Goal: Information Seeking & Learning: Find specific fact

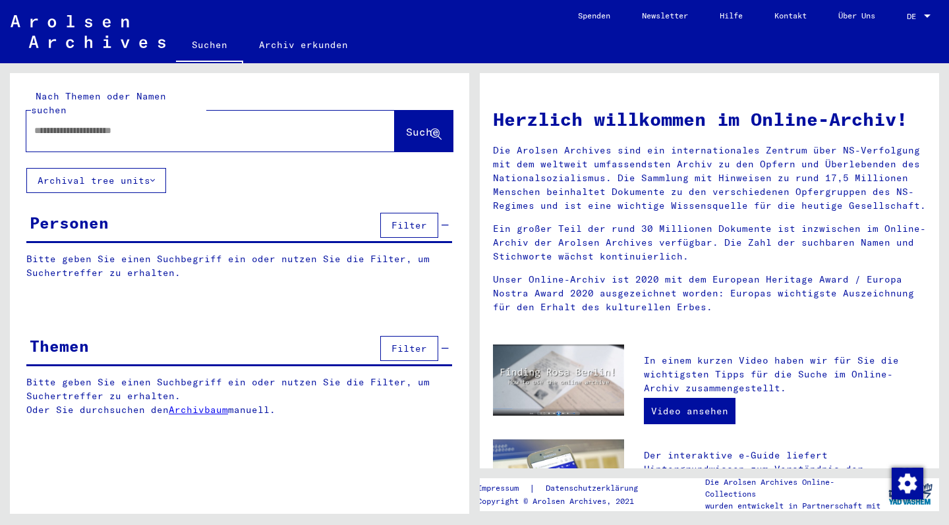
click at [168, 124] on input "text" at bounding box center [194, 131] width 321 height 14
type input "*******"
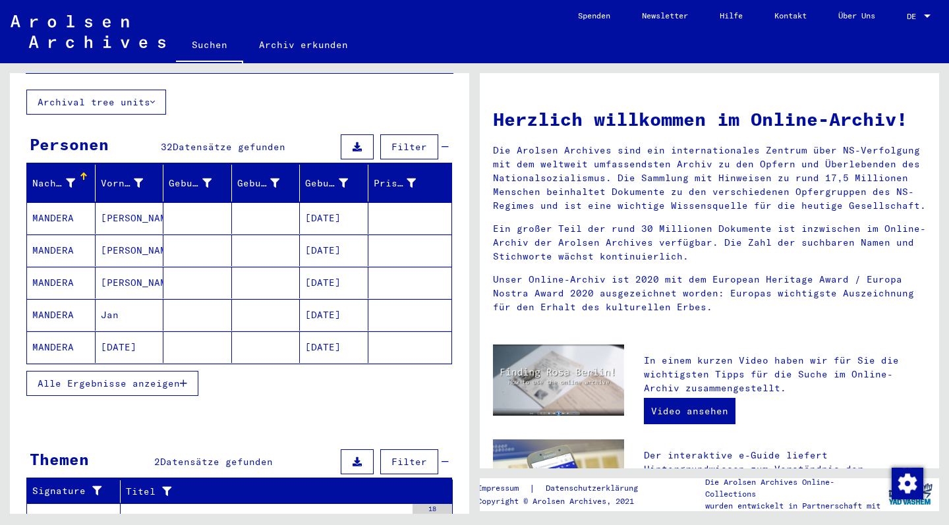
scroll to position [82, 0]
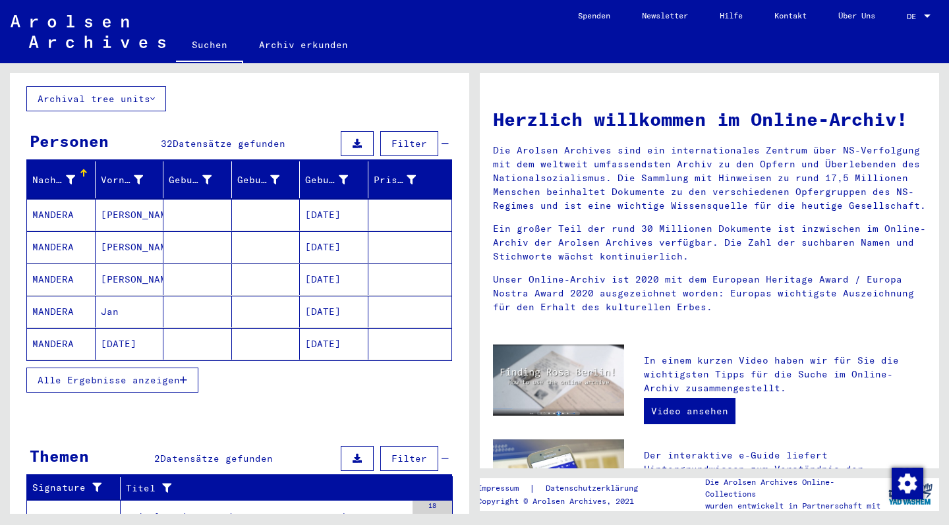
click at [109, 374] on span "Alle Ergebnisse anzeigen" at bounding box center [109, 380] width 142 height 12
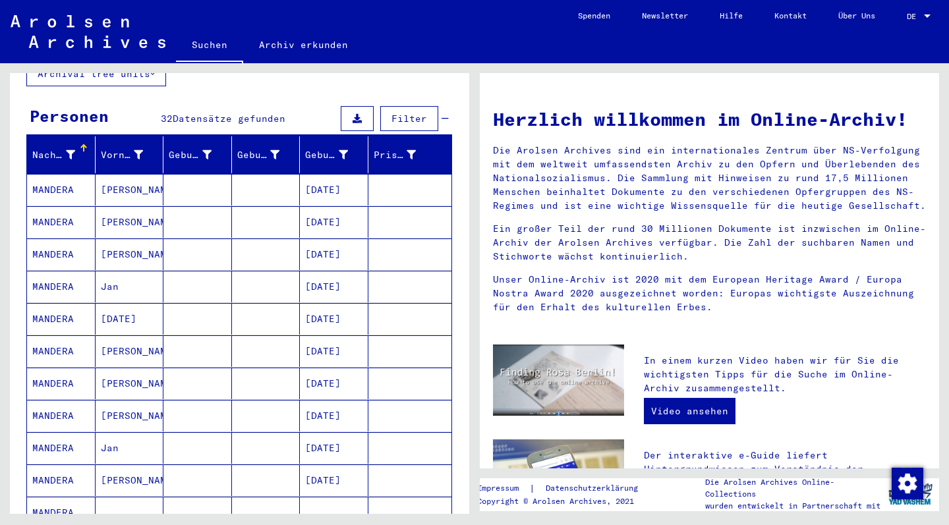
scroll to position [107, 0]
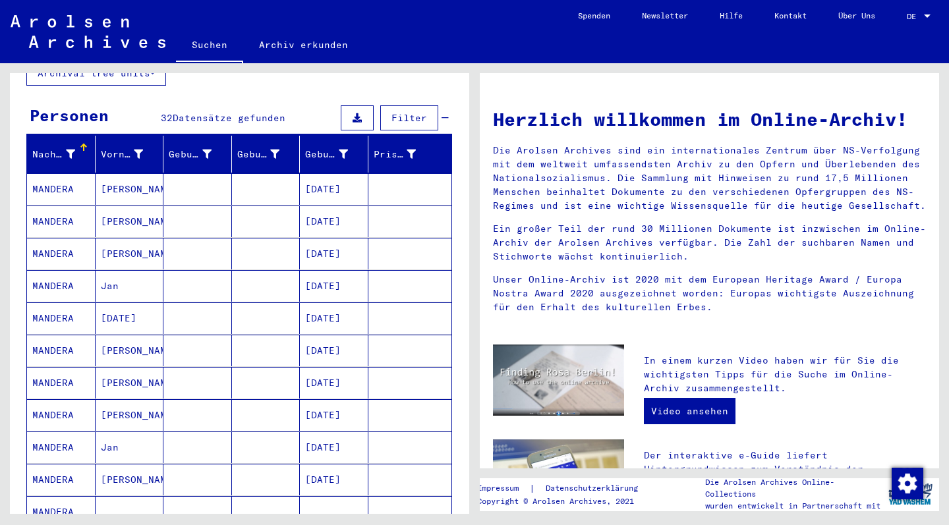
click at [54, 175] on mat-cell "MANDERA" at bounding box center [61, 189] width 69 height 32
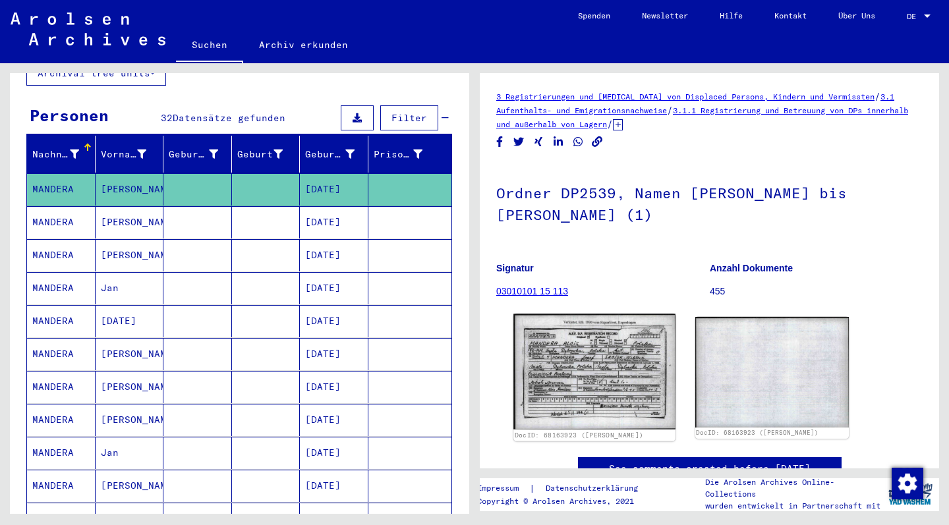
click at [597, 363] on img at bounding box center [593, 371] width 161 height 115
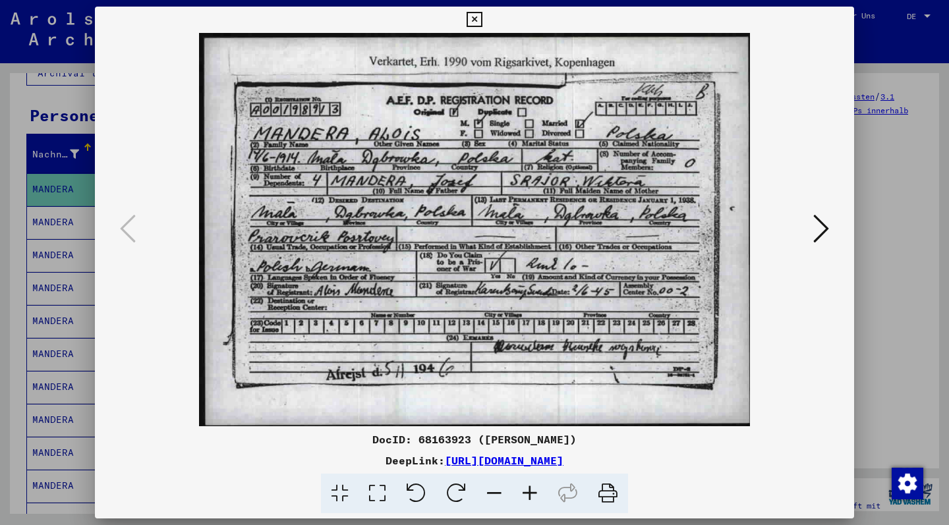
click at [481, 17] on icon at bounding box center [473, 20] width 15 height 16
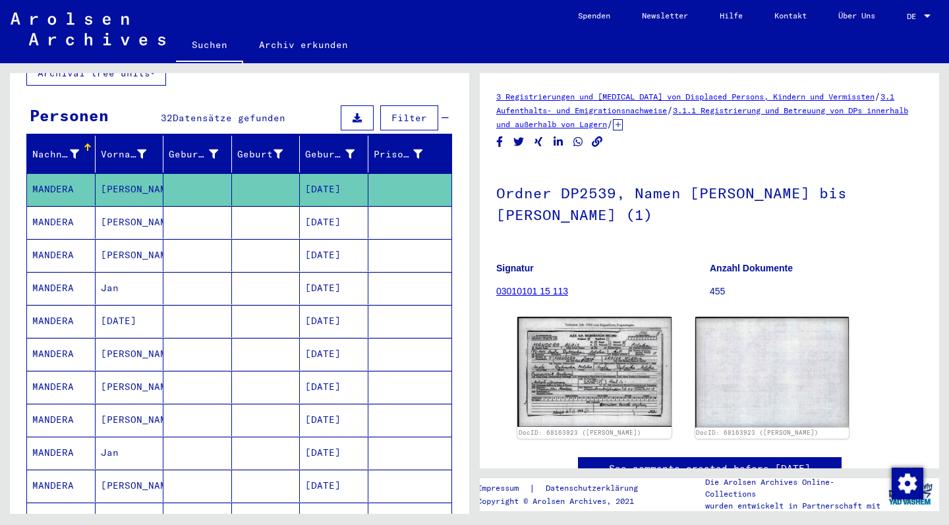
click at [45, 244] on mat-cell "MANDERA" at bounding box center [61, 255] width 69 height 32
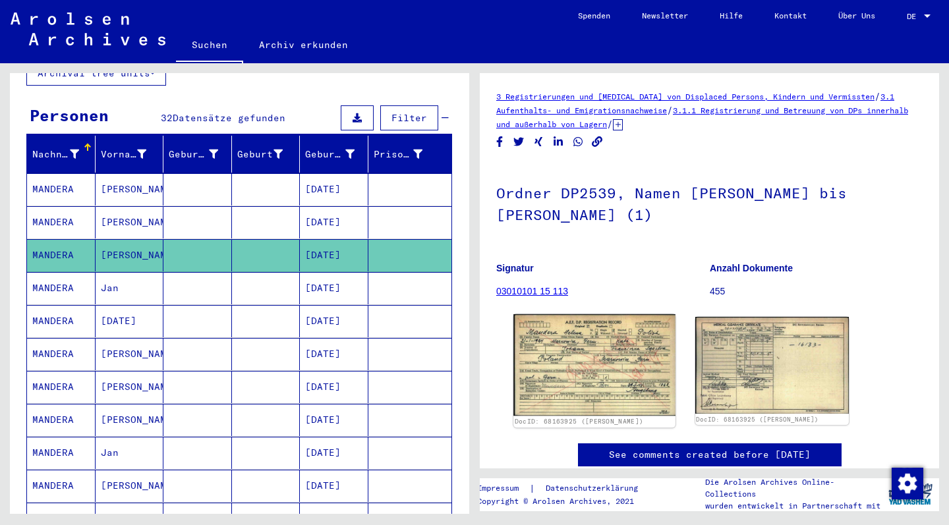
click at [609, 329] on img at bounding box center [593, 364] width 161 height 101
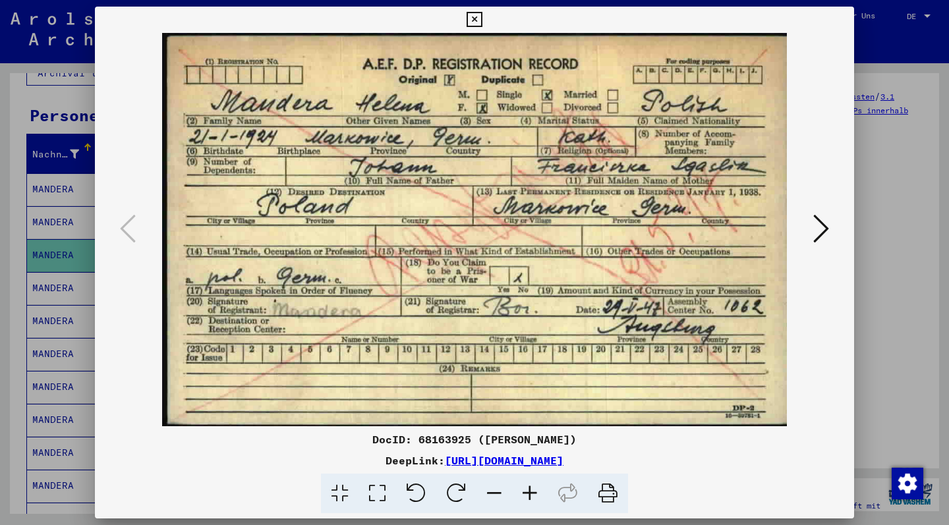
click at [481, 16] on icon at bounding box center [473, 20] width 15 height 16
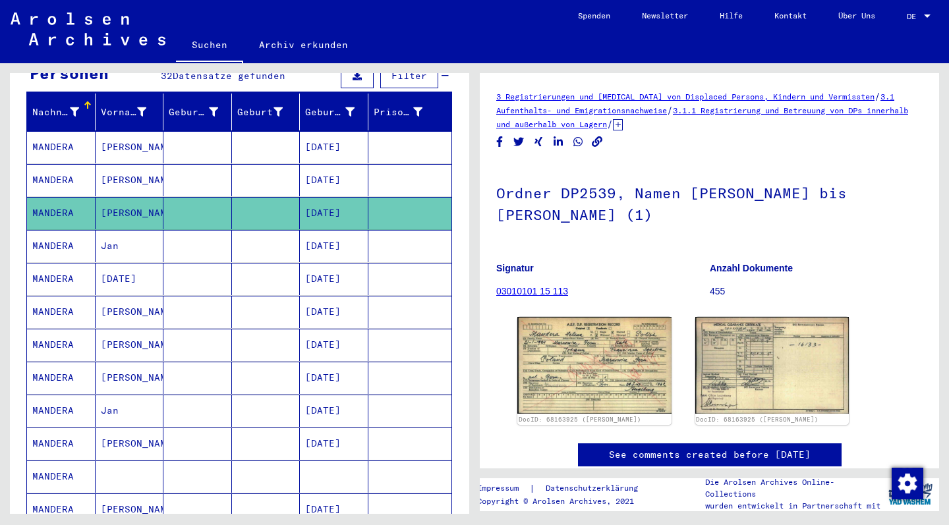
scroll to position [159, 0]
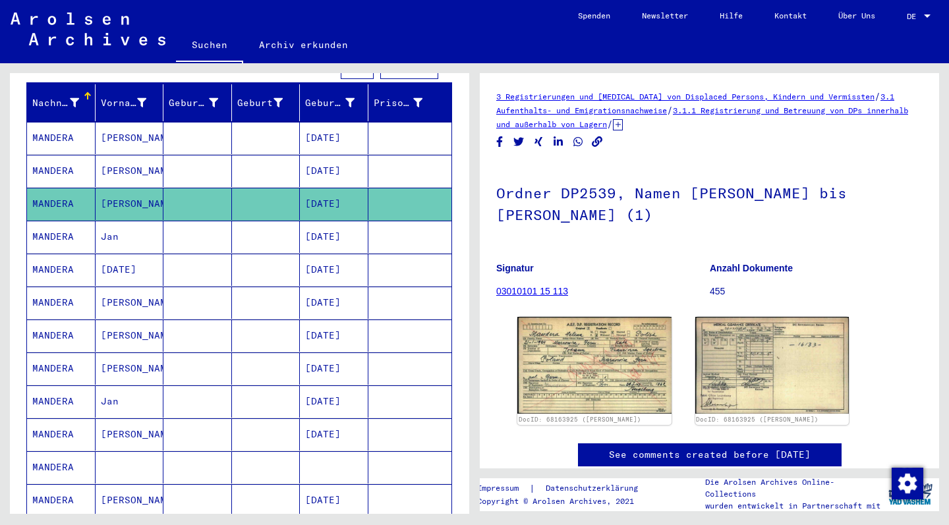
click at [52, 225] on mat-cell "MANDERA" at bounding box center [61, 237] width 69 height 32
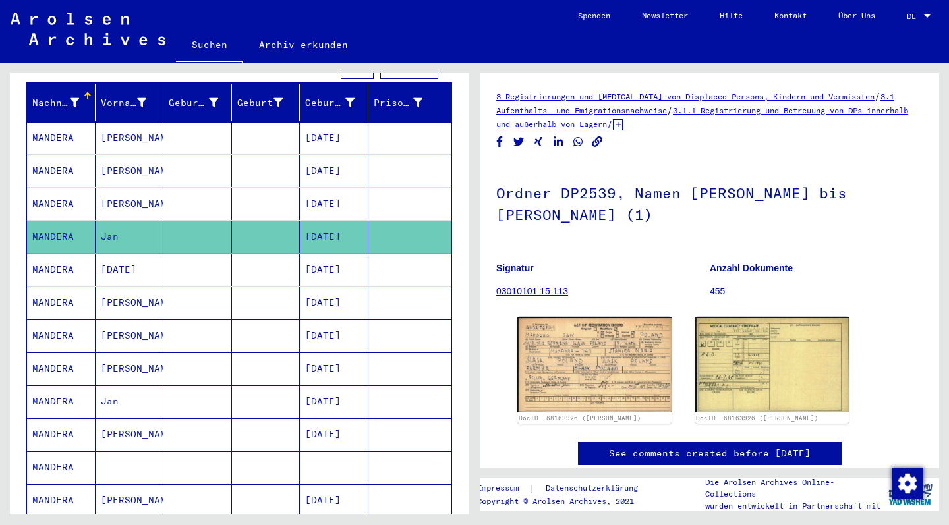
click at [66, 256] on mat-cell "MANDERA" at bounding box center [61, 270] width 69 height 32
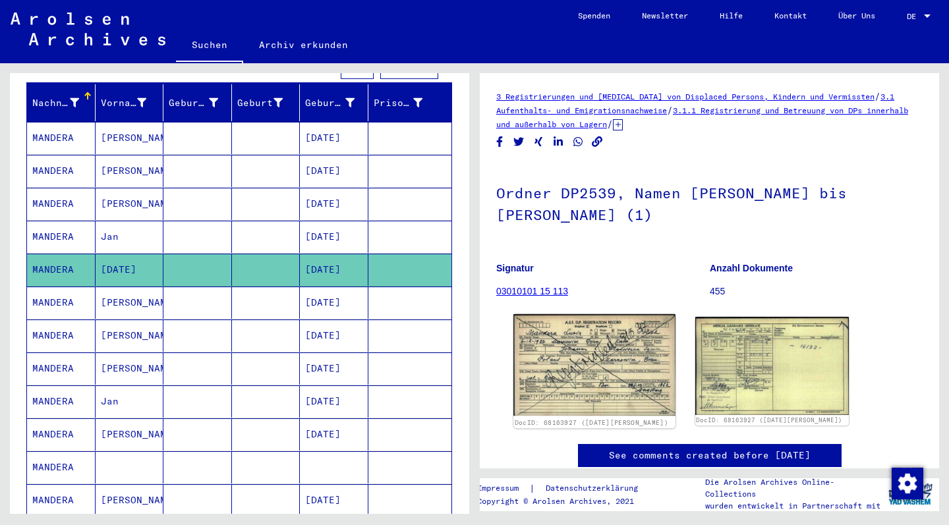
click at [613, 367] on img at bounding box center [593, 364] width 161 height 101
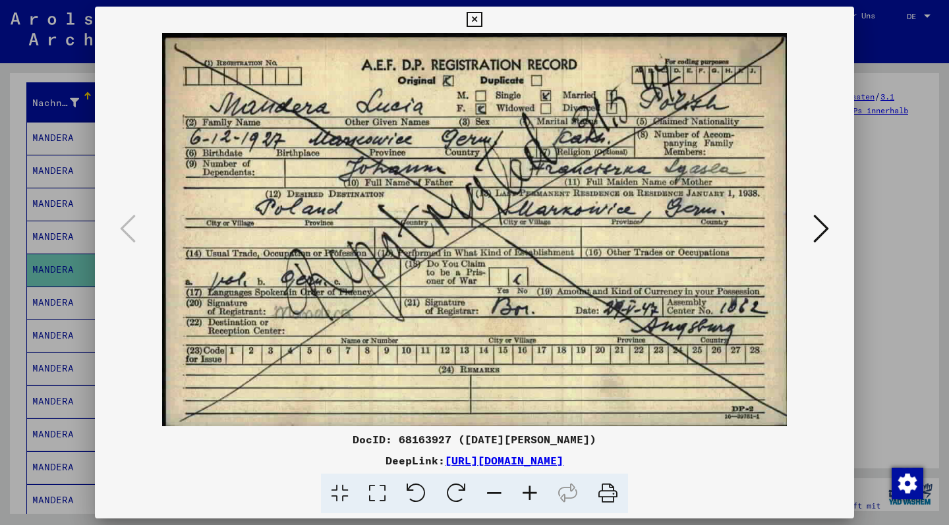
click at [481, 20] on icon at bounding box center [473, 20] width 15 height 16
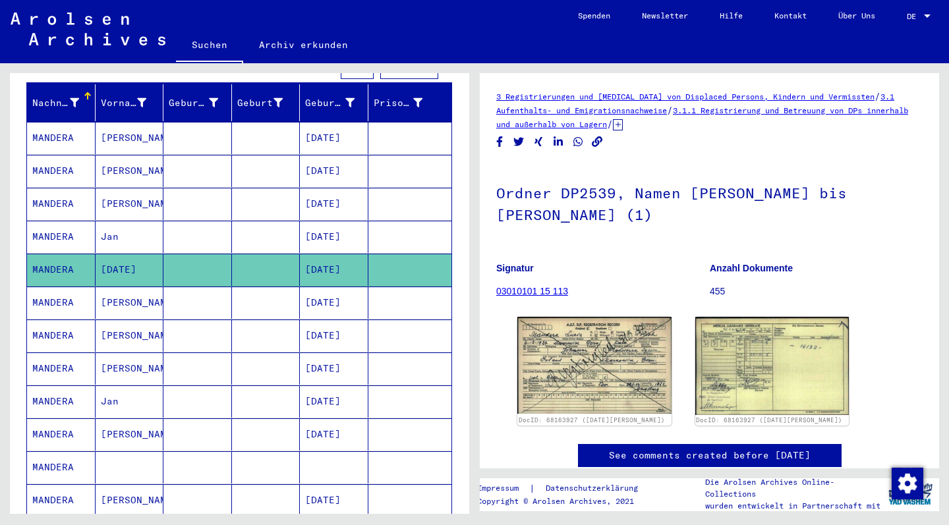
click at [111, 290] on mat-cell "[PERSON_NAME]" at bounding box center [130, 303] width 69 height 32
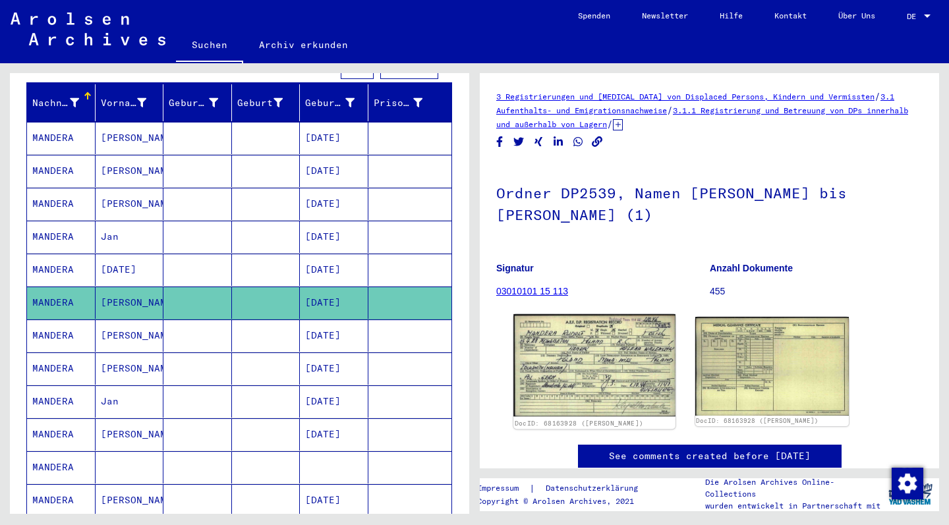
click at [567, 361] on img at bounding box center [593, 365] width 161 height 103
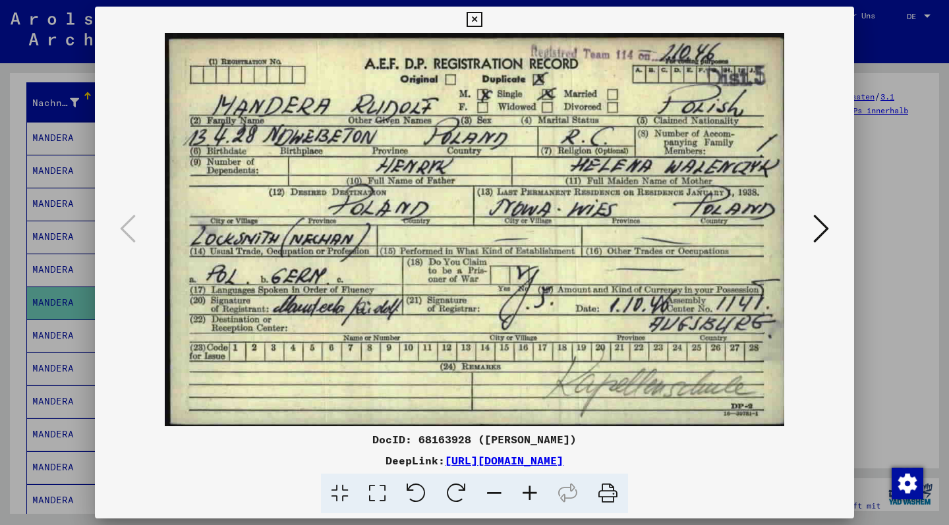
click at [481, 20] on icon at bounding box center [473, 20] width 15 height 16
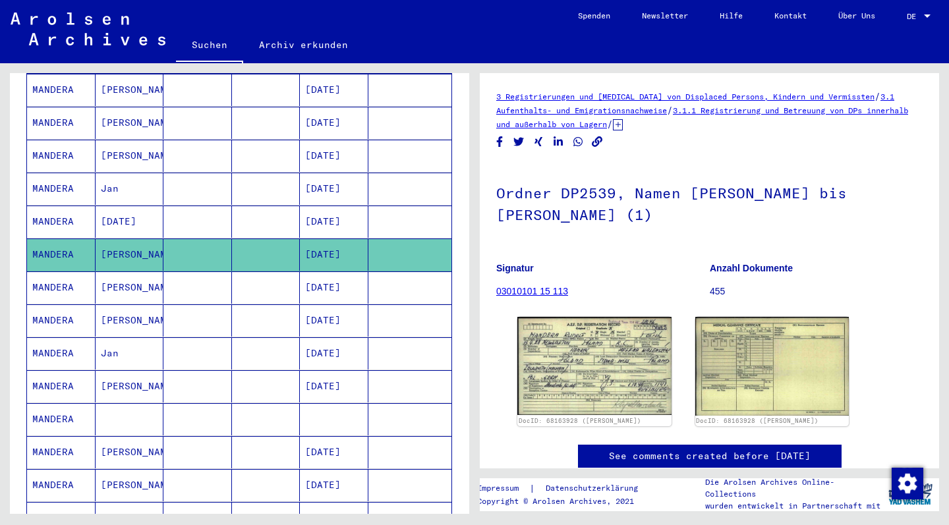
scroll to position [210, 0]
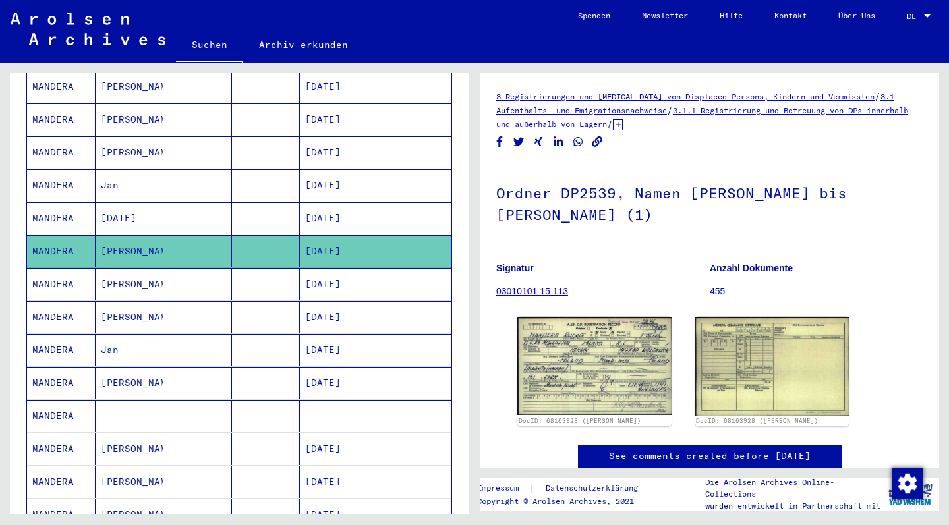
click at [128, 271] on mat-cell "[PERSON_NAME]" at bounding box center [130, 284] width 69 height 32
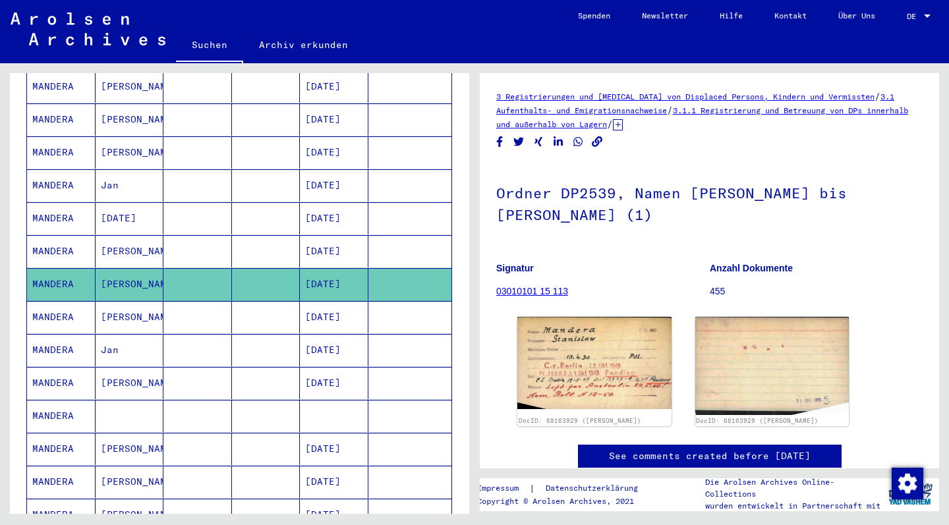
click at [119, 304] on mat-cell "[PERSON_NAME]" at bounding box center [130, 317] width 69 height 32
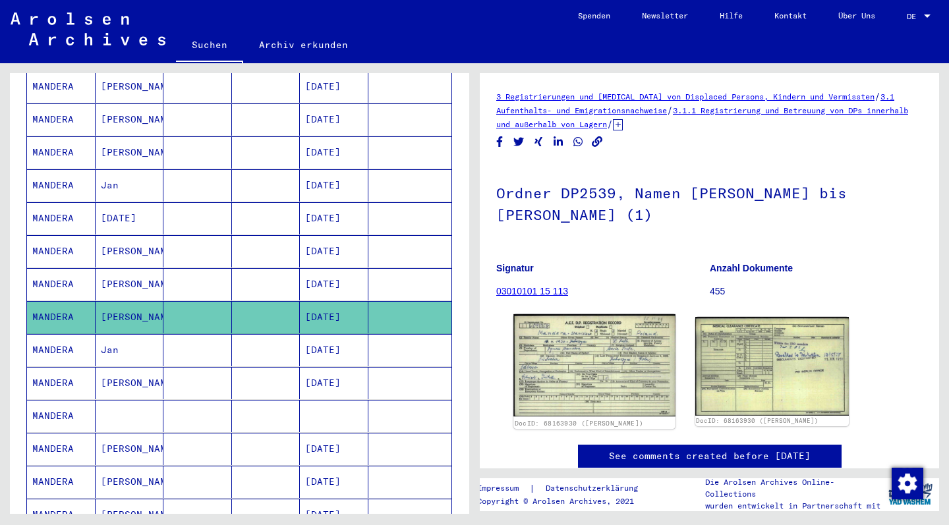
click at [624, 371] on img at bounding box center [593, 365] width 161 height 103
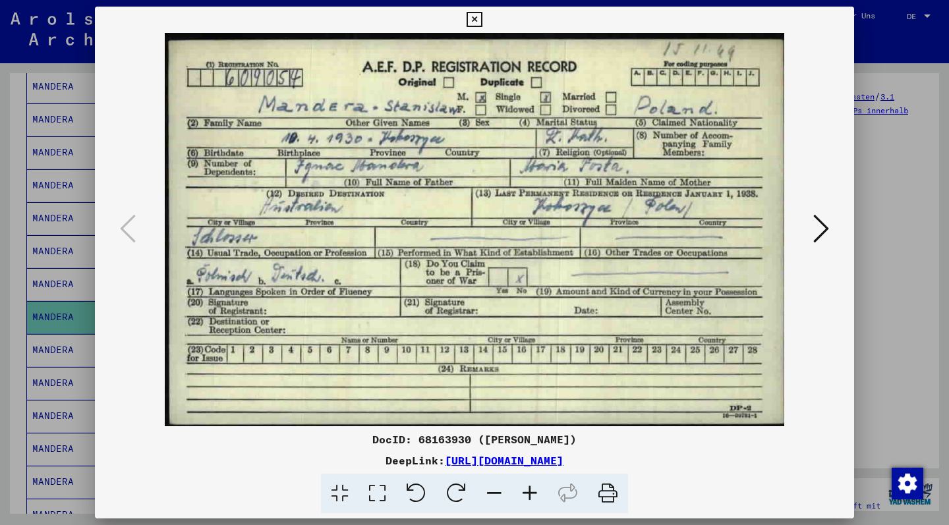
click at [481, 19] on icon at bounding box center [473, 20] width 15 height 16
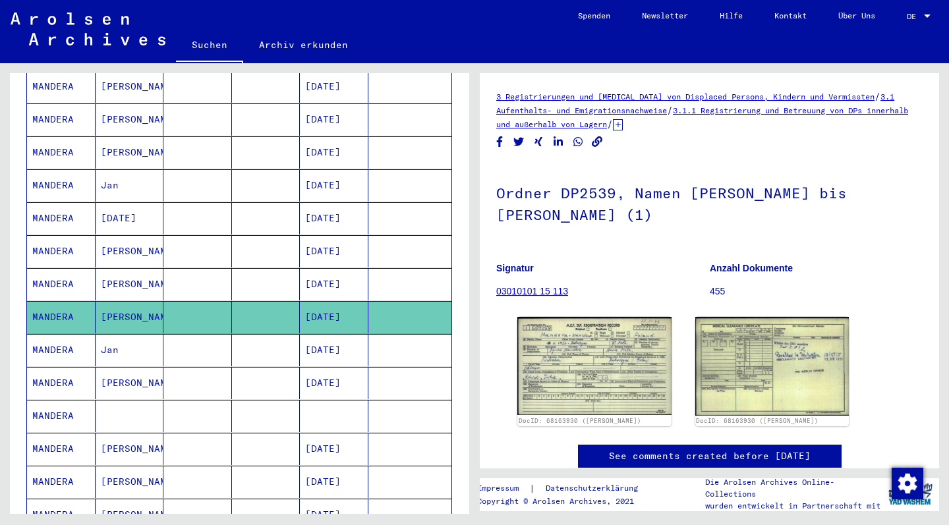
click at [51, 306] on mat-cell "MANDERA" at bounding box center [61, 317] width 69 height 32
click at [636, 348] on img at bounding box center [593, 365] width 161 height 103
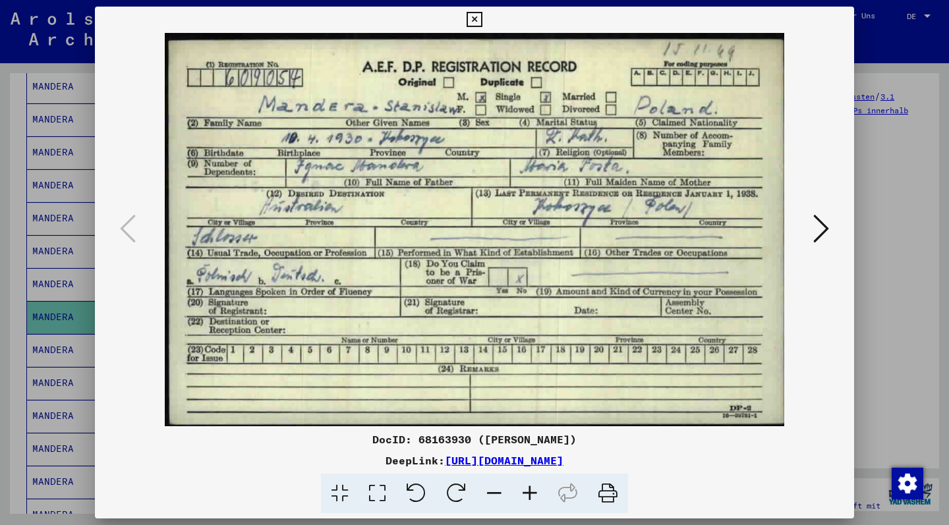
click at [481, 20] on icon at bounding box center [473, 20] width 15 height 16
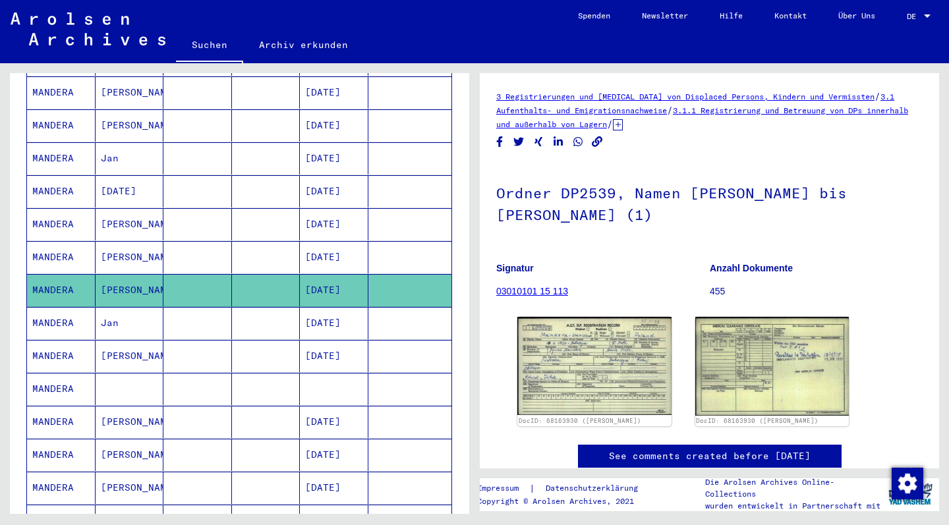
scroll to position [236, 0]
click at [55, 308] on mat-cell "MANDERA" at bounding box center [61, 324] width 69 height 32
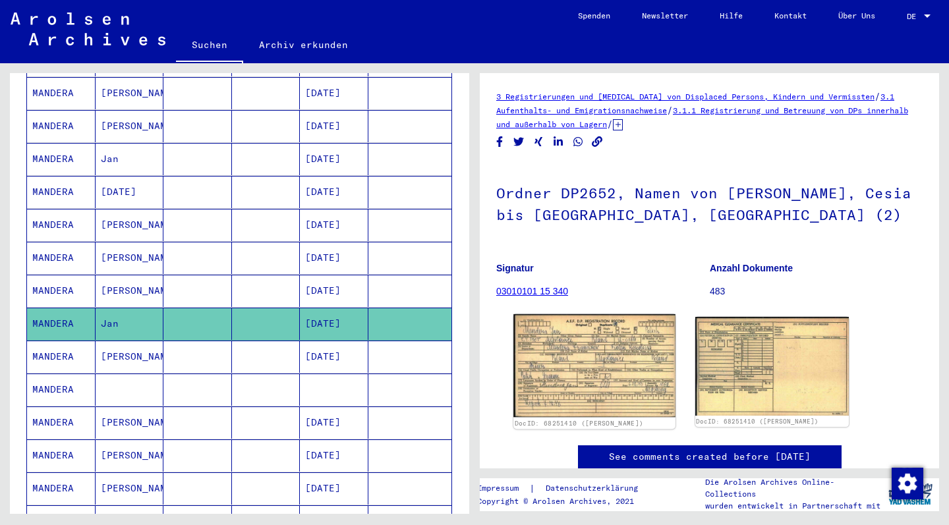
click at [563, 347] on img at bounding box center [593, 365] width 161 height 103
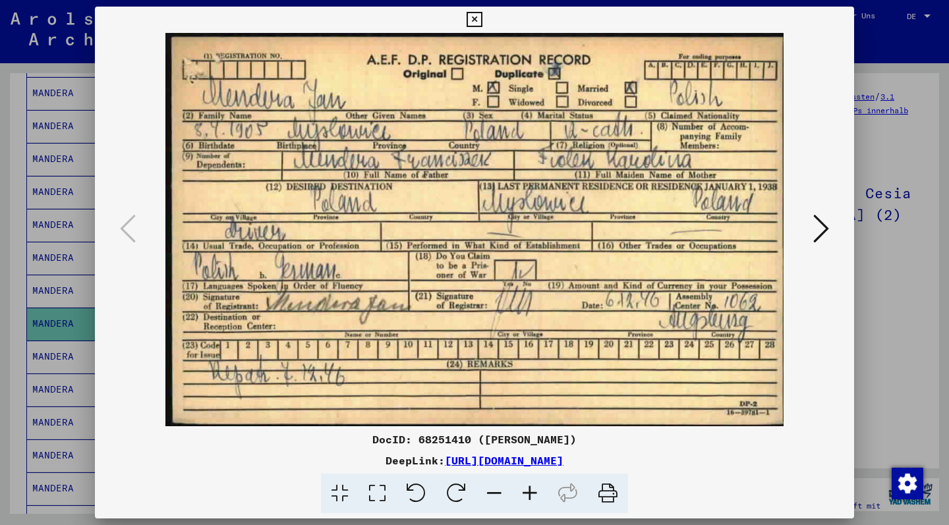
click at [481, 18] on icon at bounding box center [473, 20] width 15 height 16
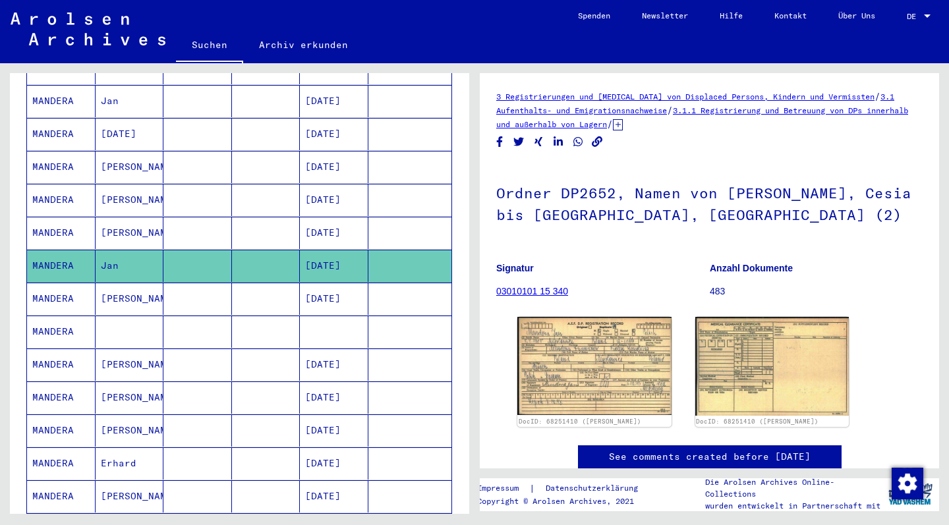
scroll to position [306, 0]
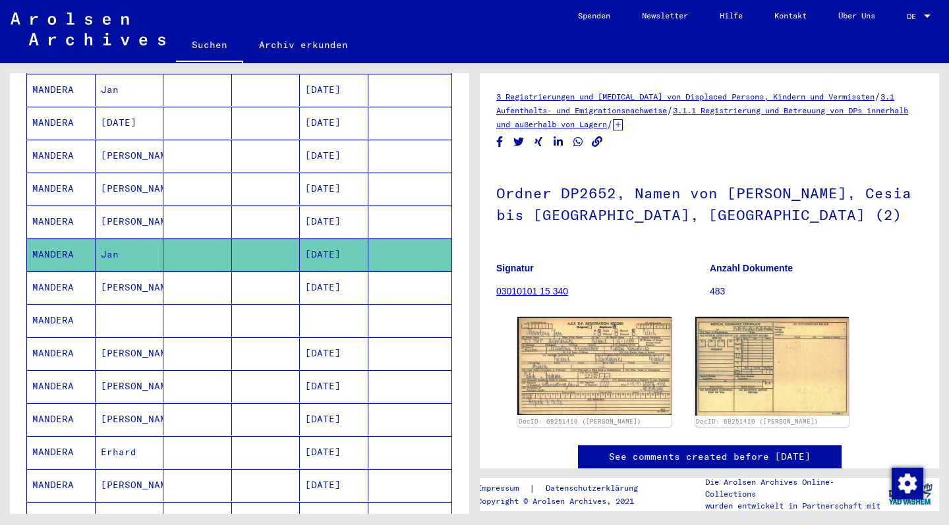
click at [55, 274] on mat-cell "MANDERA" at bounding box center [61, 287] width 69 height 32
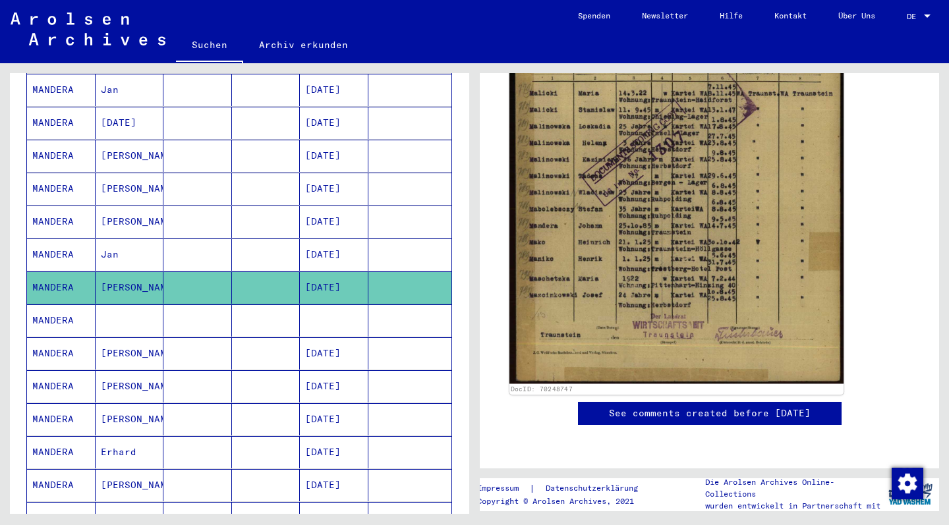
scroll to position [383, 0]
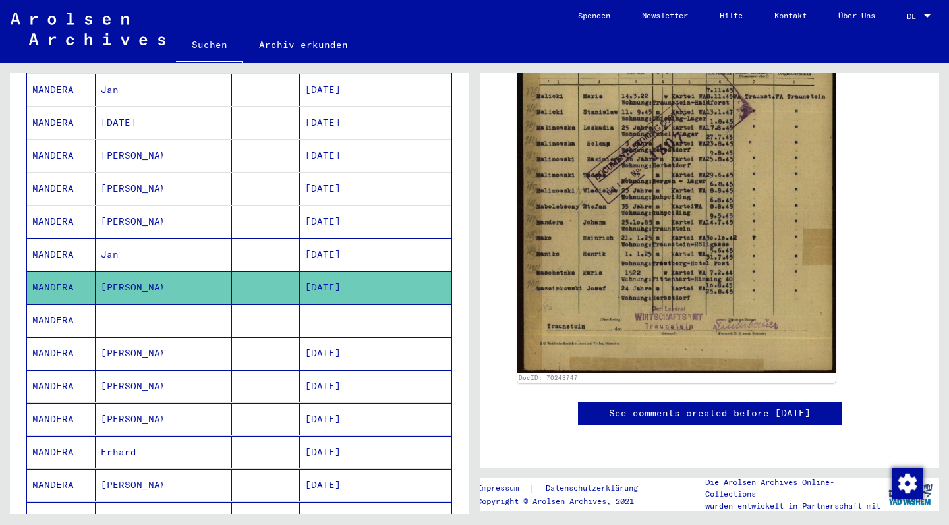
click at [64, 309] on mat-cell "MANDERA" at bounding box center [61, 320] width 69 height 32
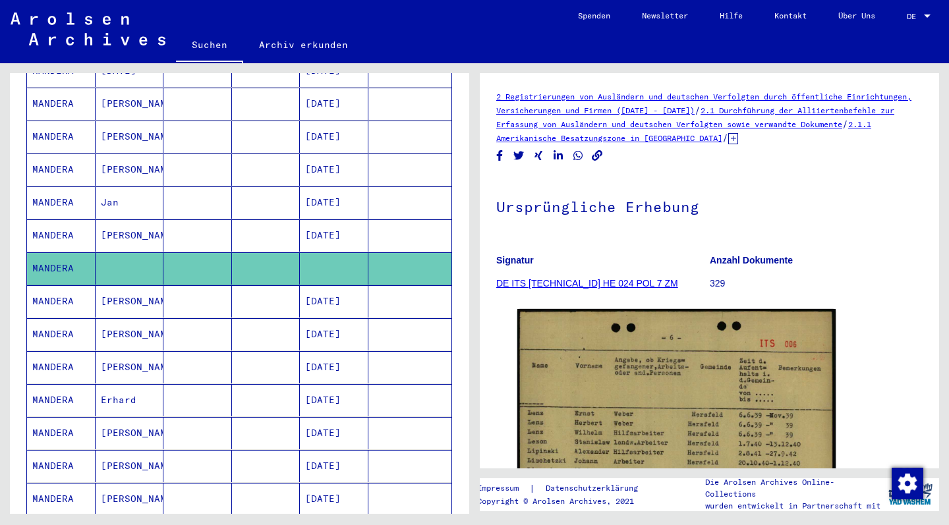
scroll to position [373, 0]
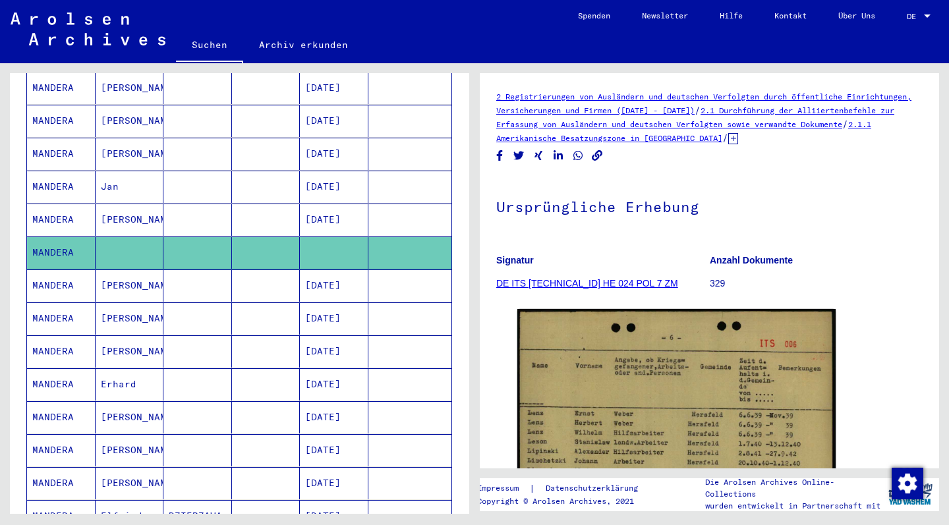
click at [56, 273] on mat-cell "MANDERA" at bounding box center [61, 285] width 69 height 32
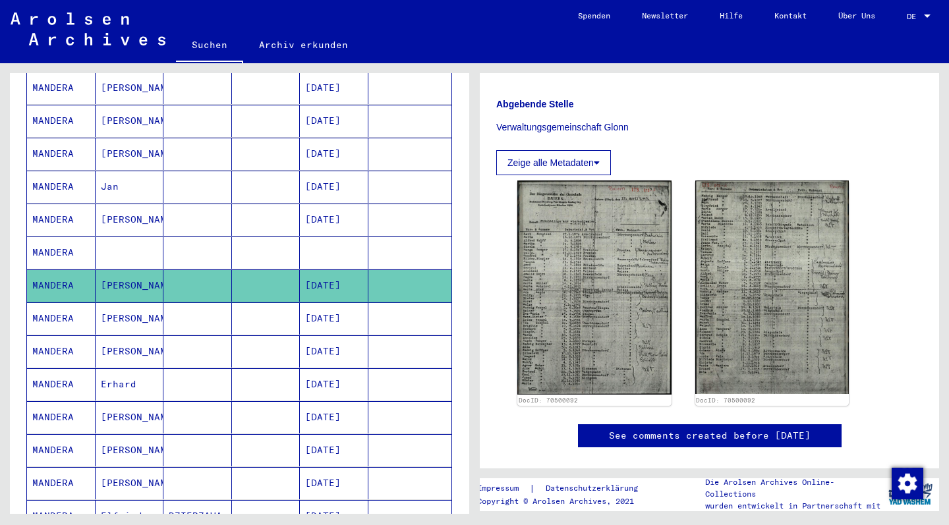
scroll to position [364, 0]
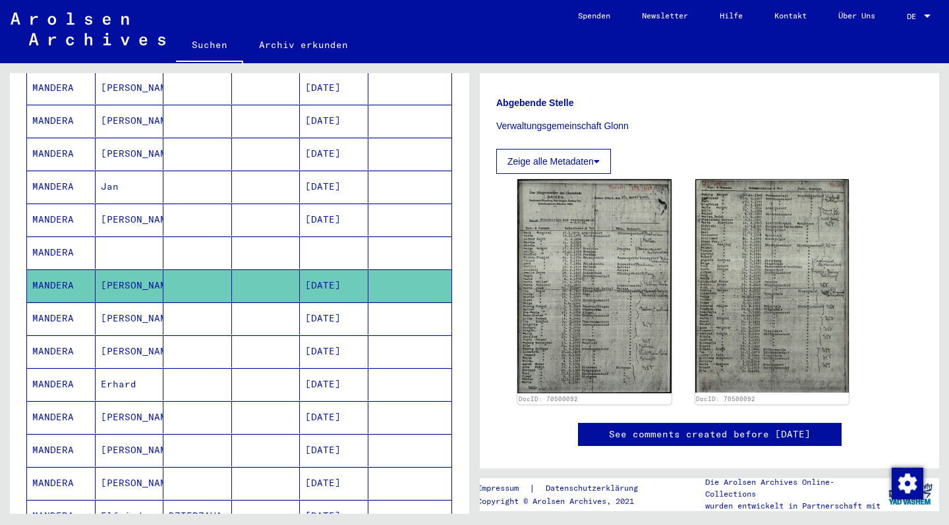
click at [53, 310] on mat-cell "MANDERA" at bounding box center [61, 318] width 69 height 32
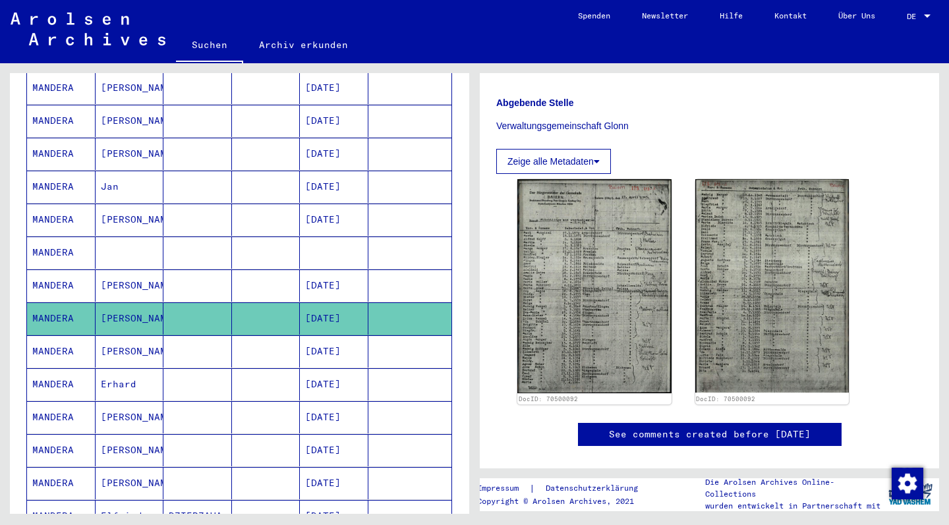
click at [52, 307] on mat-cell "MANDERA" at bounding box center [61, 318] width 69 height 32
click at [53, 269] on mat-cell "MANDERA" at bounding box center [61, 285] width 69 height 32
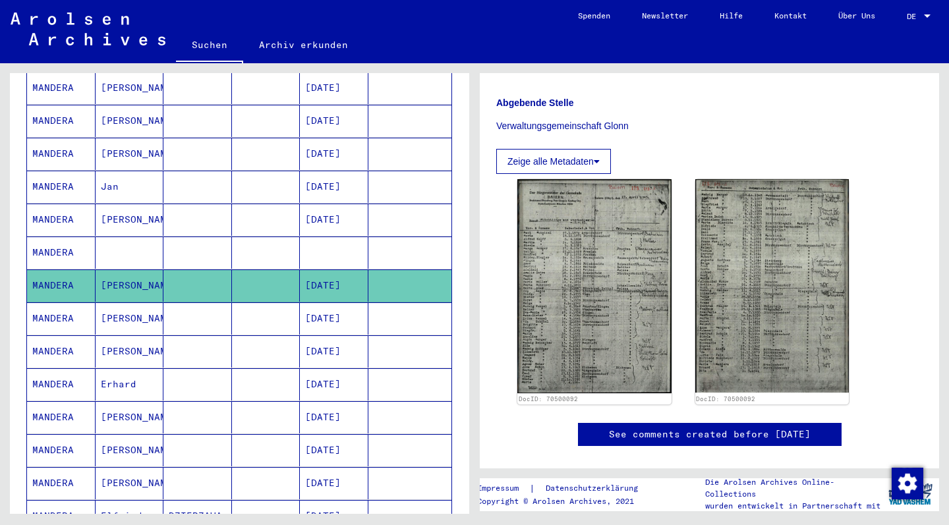
click at [48, 302] on mat-cell "MANDERA" at bounding box center [61, 318] width 69 height 32
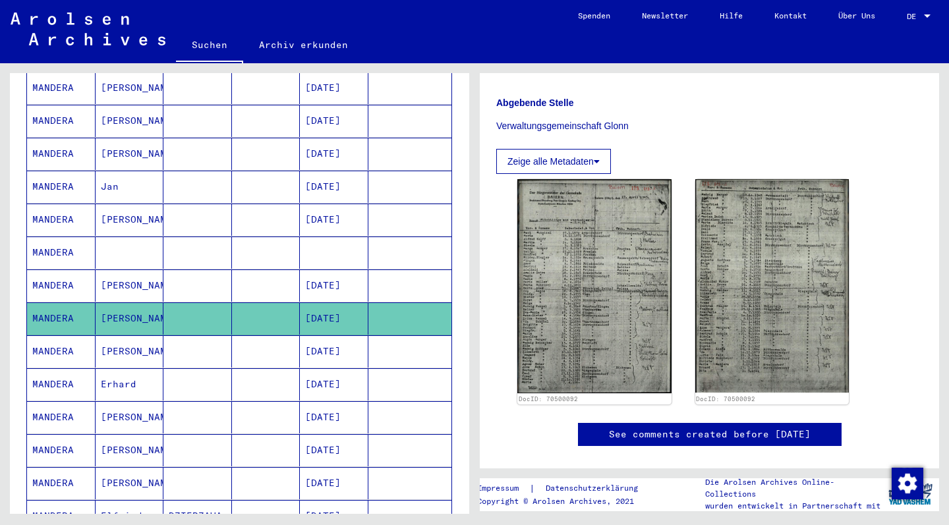
click at [48, 302] on mat-cell "MANDERA" at bounding box center [61, 318] width 69 height 32
click at [55, 335] on mat-cell "MANDERA" at bounding box center [61, 351] width 69 height 32
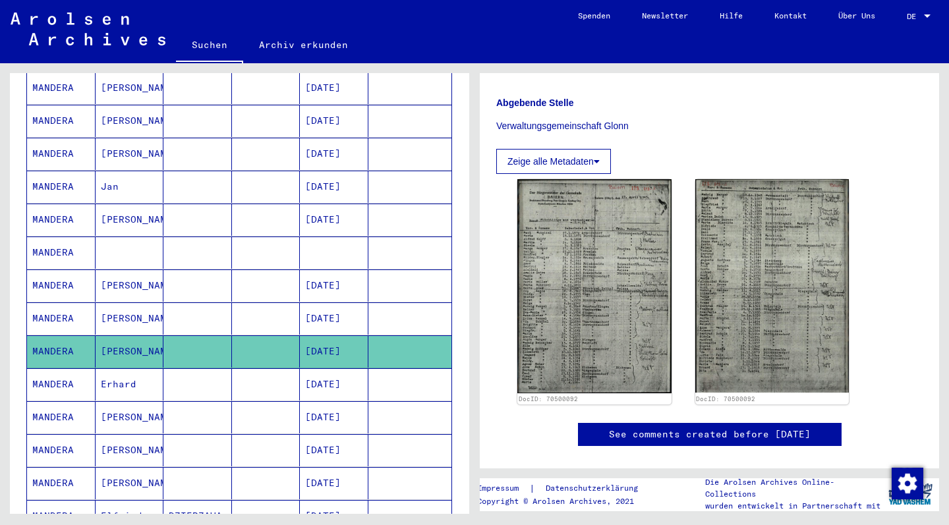
click at [121, 335] on mat-cell "[PERSON_NAME]" at bounding box center [130, 351] width 69 height 32
click at [128, 304] on mat-cell "[PERSON_NAME]" at bounding box center [130, 318] width 69 height 32
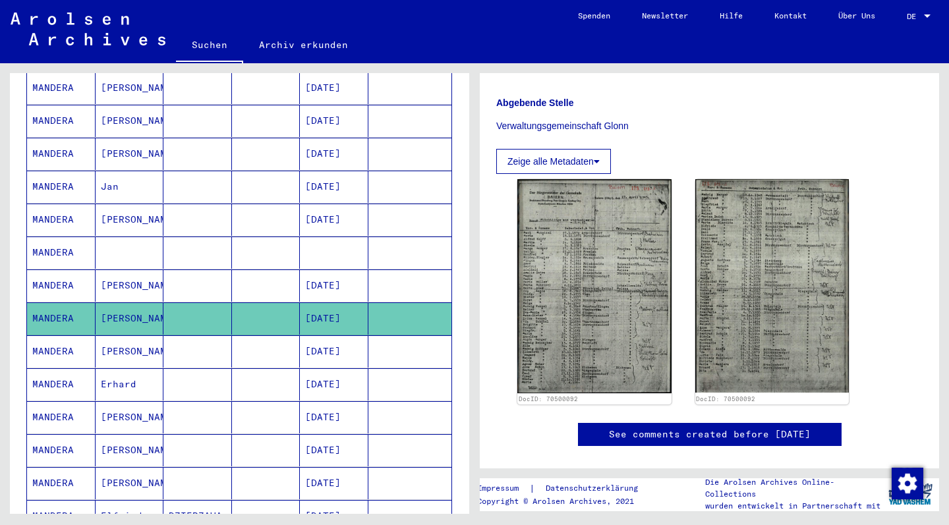
click at [115, 173] on mat-cell "Jan" at bounding box center [130, 187] width 69 height 32
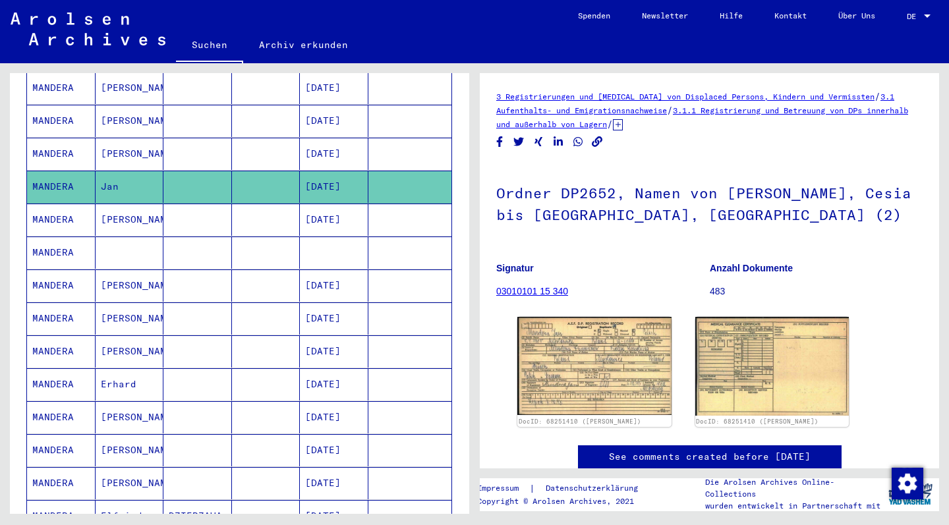
click at [117, 304] on mat-cell "[PERSON_NAME]" at bounding box center [130, 318] width 69 height 32
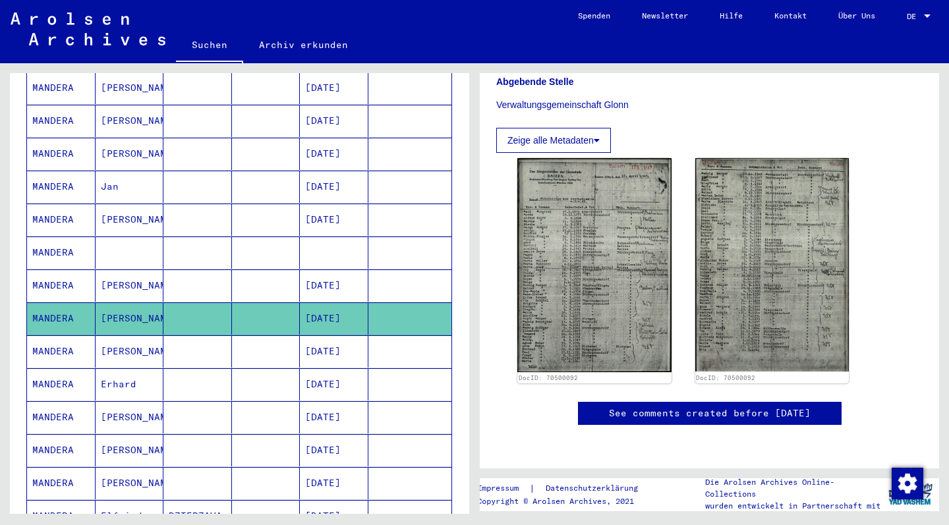
scroll to position [486, 0]
click at [123, 372] on mat-cell "Erhard" at bounding box center [130, 384] width 69 height 32
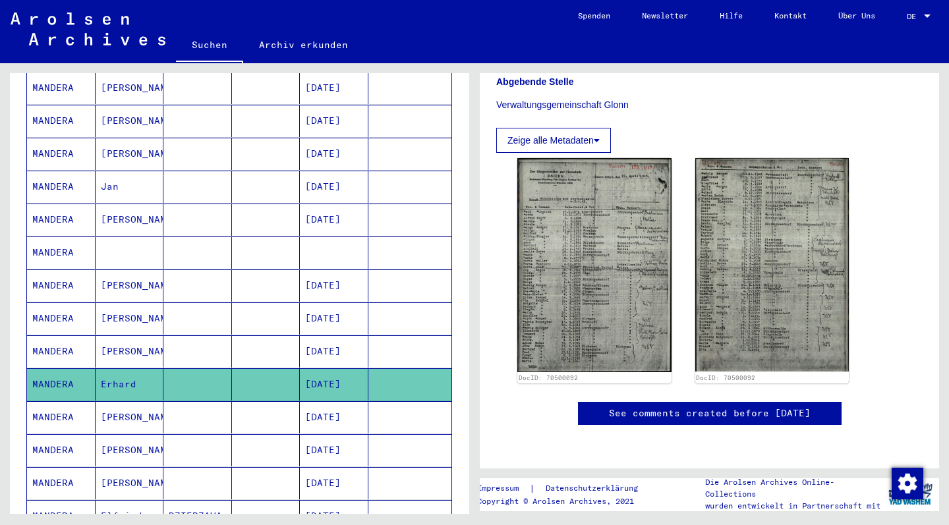
click at [115, 404] on mat-cell "[PERSON_NAME]" at bounding box center [130, 417] width 69 height 32
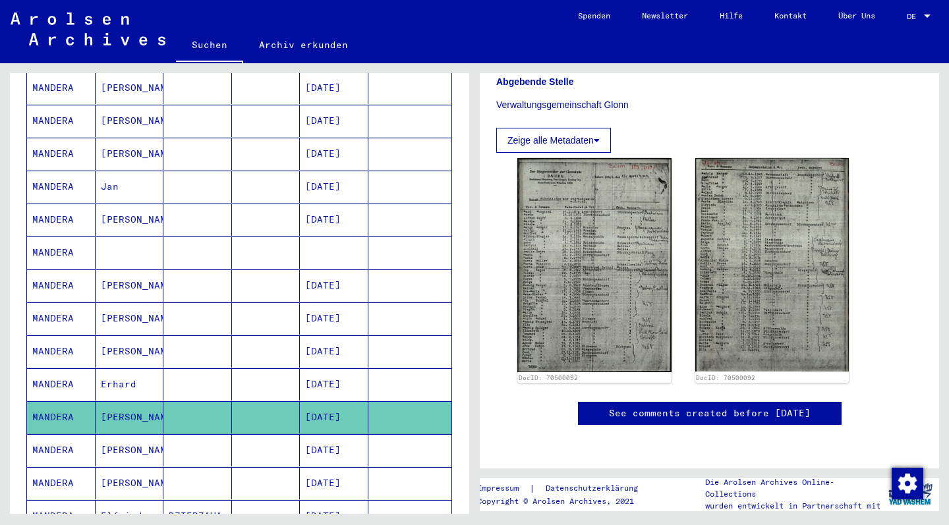
click at [114, 437] on mat-cell "[PERSON_NAME]" at bounding box center [130, 450] width 69 height 32
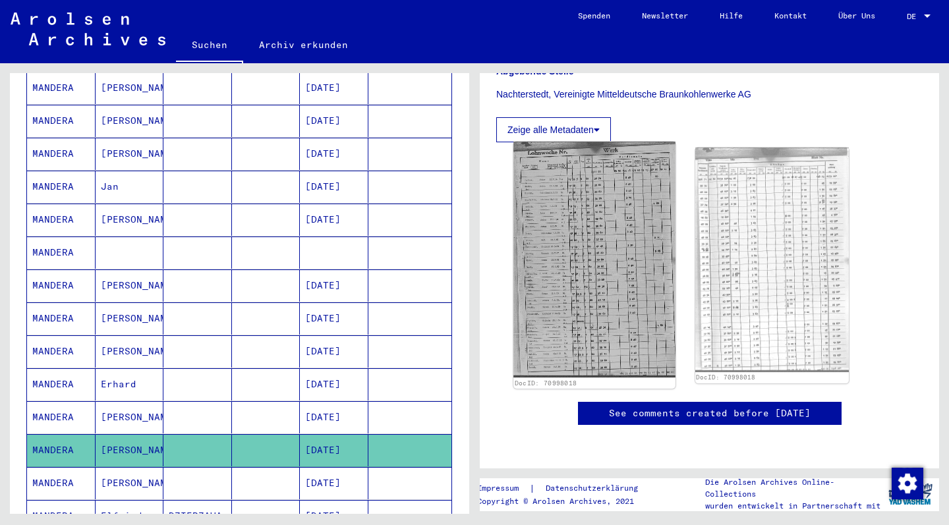
scroll to position [386, 0]
click at [597, 222] on img at bounding box center [593, 260] width 161 height 236
